Goal: Task Accomplishment & Management: Complete application form

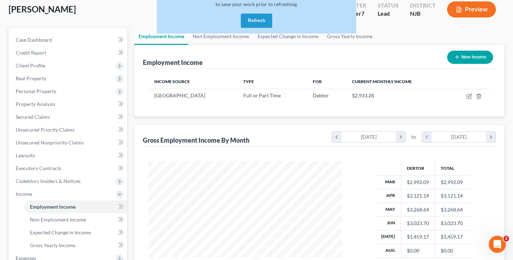
scroll to position [128, 208]
click at [259, 18] on button "Refresh" at bounding box center [256, 21] width 31 height 14
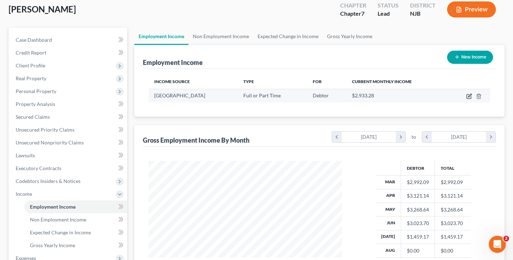
click at [467, 95] on icon "button" at bounding box center [470, 96] width 6 height 6
select select "0"
select select "33"
select select "2"
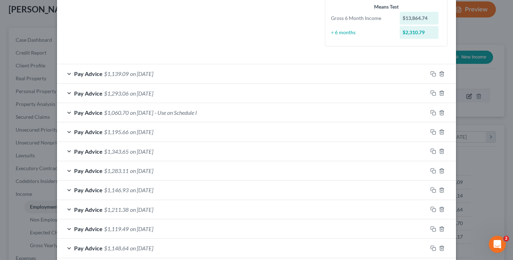
scroll to position [175, 0]
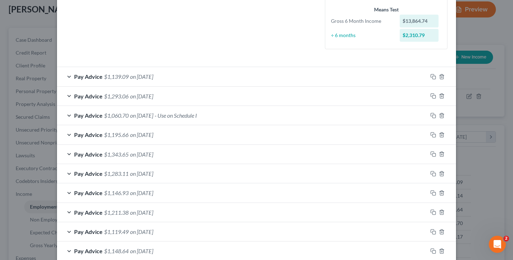
click at [148, 75] on span "on [DATE]" at bounding box center [141, 76] width 23 height 7
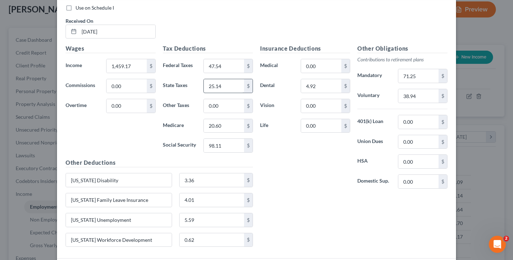
scroll to position [267, 0]
click at [410, 75] on input "71.25" at bounding box center [419, 75] width 40 height 14
type input "7"
type input "80.25"
click at [121, 65] on input "1,459.17" at bounding box center [127, 65] width 40 height 14
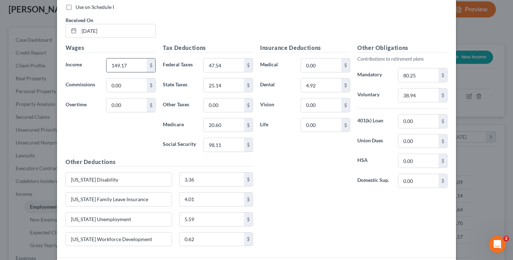
click at [117, 64] on input "149.17" at bounding box center [127, 65] width 40 height 14
type input "1,469.17"
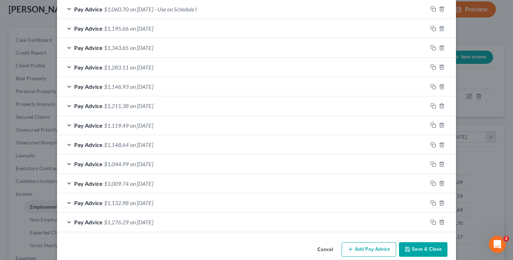
scroll to position [553, 0]
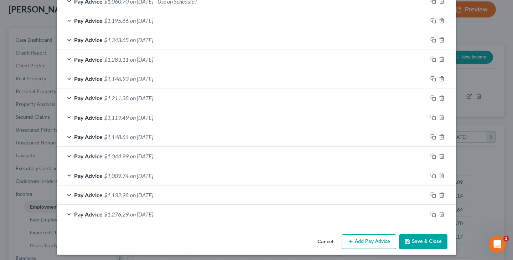
click at [420, 239] on button "Save & Close" at bounding box center [423, 241] width 48 height 15
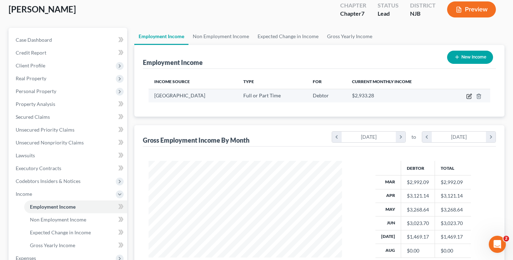
click at [468, 96] on icon "button" at bounding box center [470, 96] width 6 height 6
select select "0"
select select "33"
select select "2"
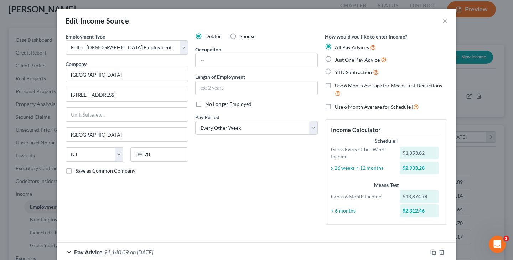
click at [149, 250] on span "on [DATE]" at bounding box center [141, 251] width 23 height 7
click at [153, 251] on span "on [DATE]" at bounding box center [141, 251] width 23 height 7
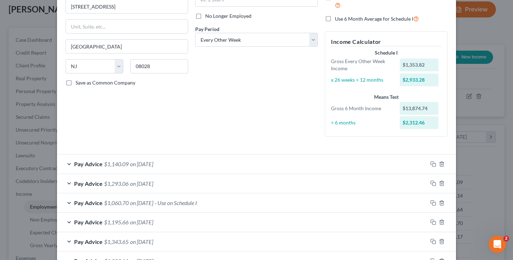
scroll to position [97, 0]
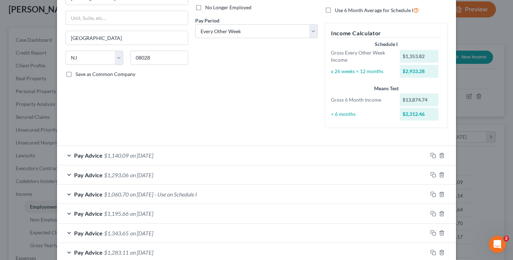
click at [145, 153] on span "on [DATE]" at bounding box center [141, 155] width 23 height 7
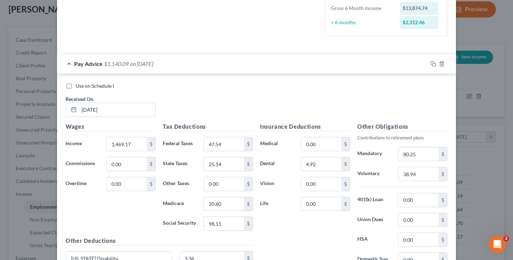
scroll to position [193, 0]
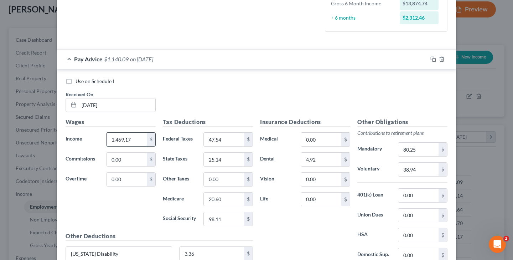
click at [121, 140] on input "1,469.17" at bounding box center [127, 140] width 40 height 14
click at [117, 139] on input "149.17" at bounding box center [127, 140] width 40 height 14
type input "1,459.17"
click at [233, 135] on input "47.54" at bounding box center [224, 140] width 40 height 14
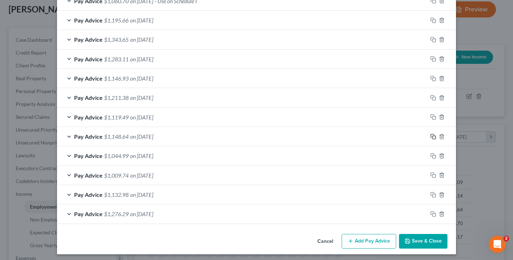
scroll to position [553, 0]
click at [424, 237] on button "Save & Close" at bounding box center [423, 241] width 48 height 15
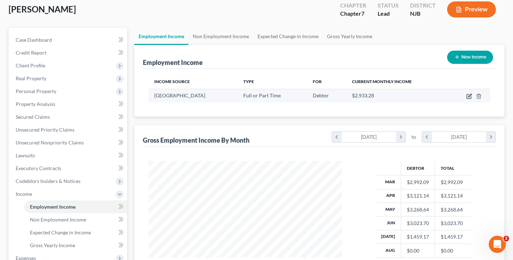
click at [470, 96] on icon "button" at bounding box center [470, 96] width 6 height 6
select select "0"
select select "33"
select select "2"
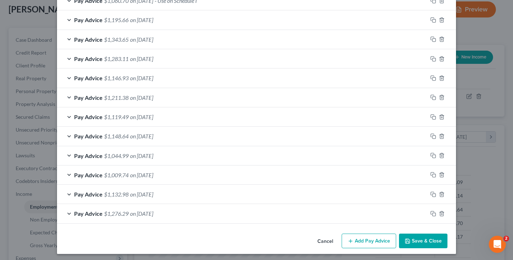
scroll to position [290, 0]
click at [415, 239] on button "Save & Close" at bounding box center [423, 241] width 48 height 15
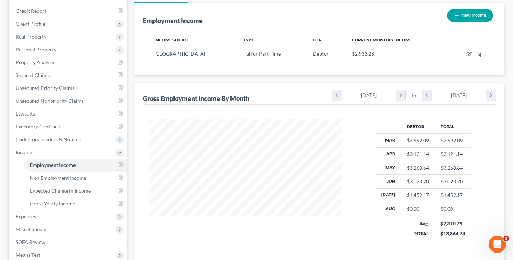
scroll to position [81, 0]
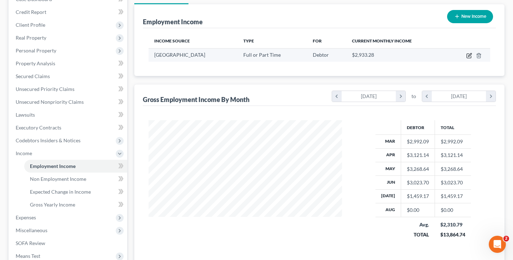
click at [468, 57] on icon "button" at bounding box center [470, 56] width 6 height 6
select select "0"
select select "33"
select select "2"
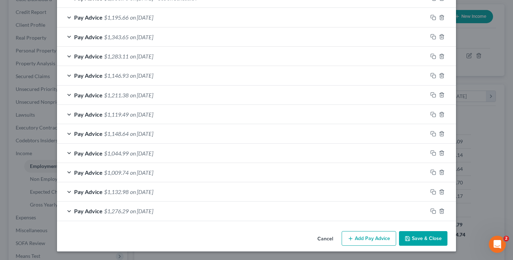
scroll to position [267, 0]
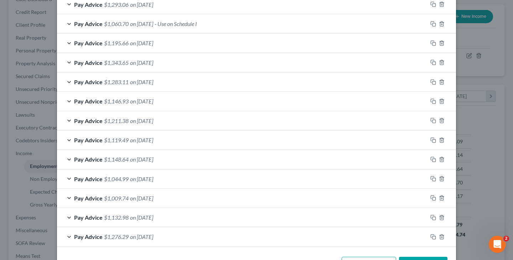
click at [368, 257] on button "Add Pay Advice" at bounding box center [369, 264] width 55 height 15
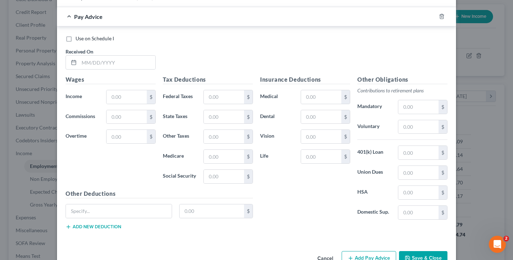
scroll to position [507, 0]
click at [86, 61] on input "text" at bounding box center [117, 63] width 76 height 14
type input "[DATE]"
click at [138, 92] on input "text" at bounding box center [127, 97] width 40 height 14
type input "1,651.44"
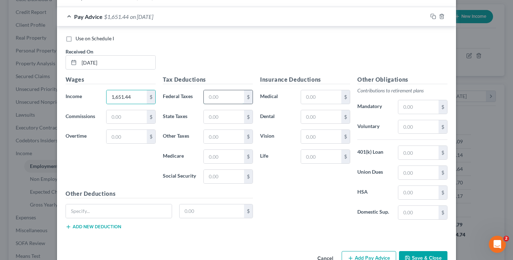
click at [211, 93] on input "text" at bounding box center [224, 97] width 40 height 14
type input "67.28"
type input "29.41"
click at [220, 153] on input "text" at bounding box center [224, 157] width 40 height 14
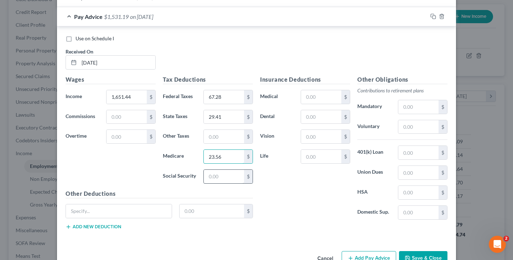
type input "23.56"
click at [221, 175] on input "text" at bounding box center [224, 177] width 40 height 14
type input "100.72"
click at [327, 114] on input "text" at bounding box center [321, 117] width 40 height 14
type input "4.92"
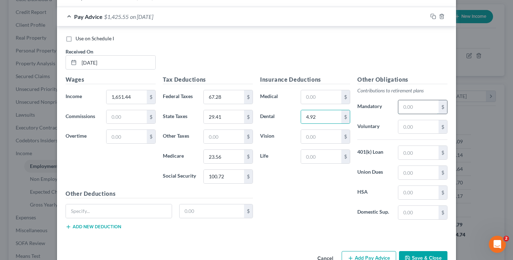
click at [413, 104] on input "text" at bounding box center [419, 107] width 40 height 14
type input "89.53"
click at [422, 123] on input "text" at bounding box center [419, 127] width 40 height 14
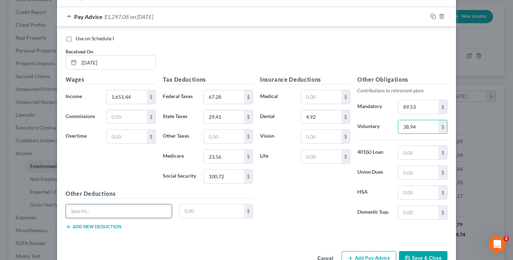
type input "38.94"
